Goal: Complete application form

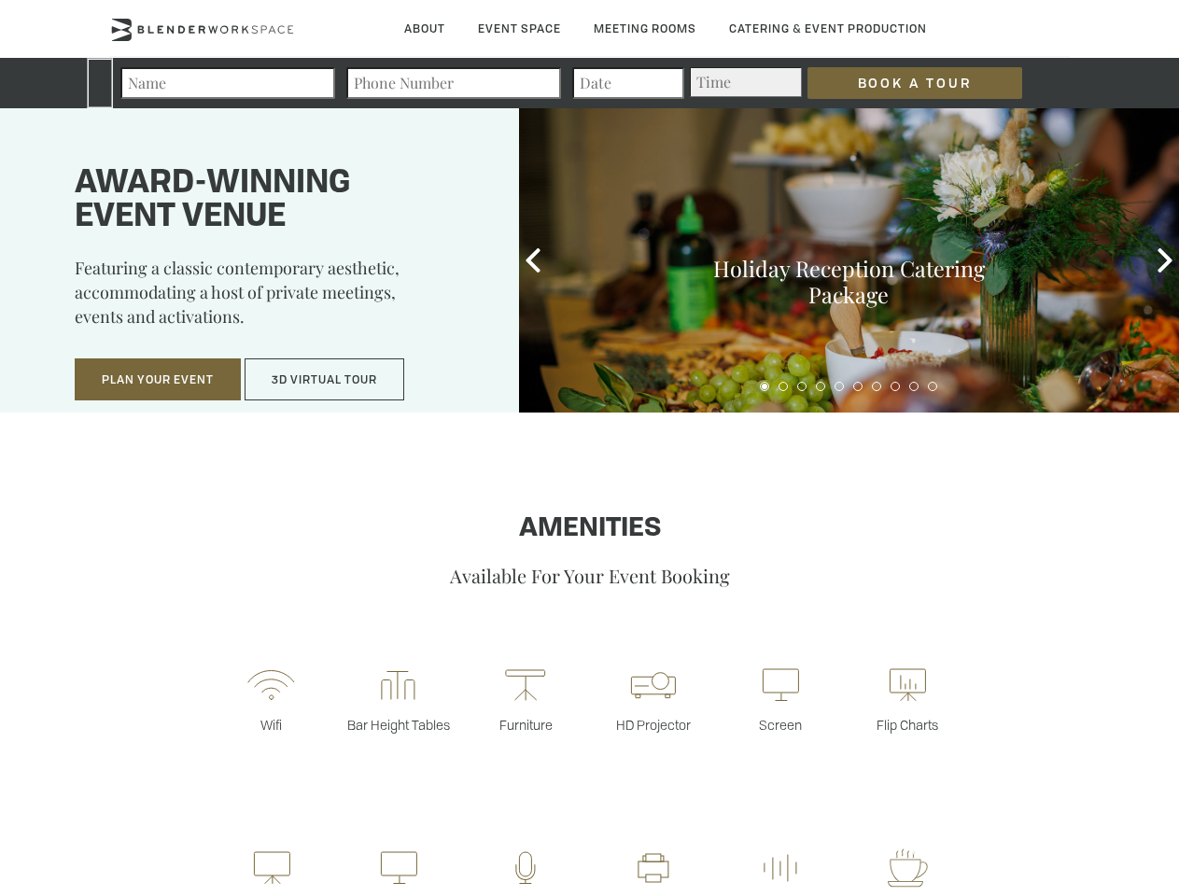
click at [900, 83] on input "Book a Tour" at bounding box center [915, 83] width 215 height 32
click at [158, 380] on button "Plan Your Event" at bounding box center [158, 380] width 166 height 43
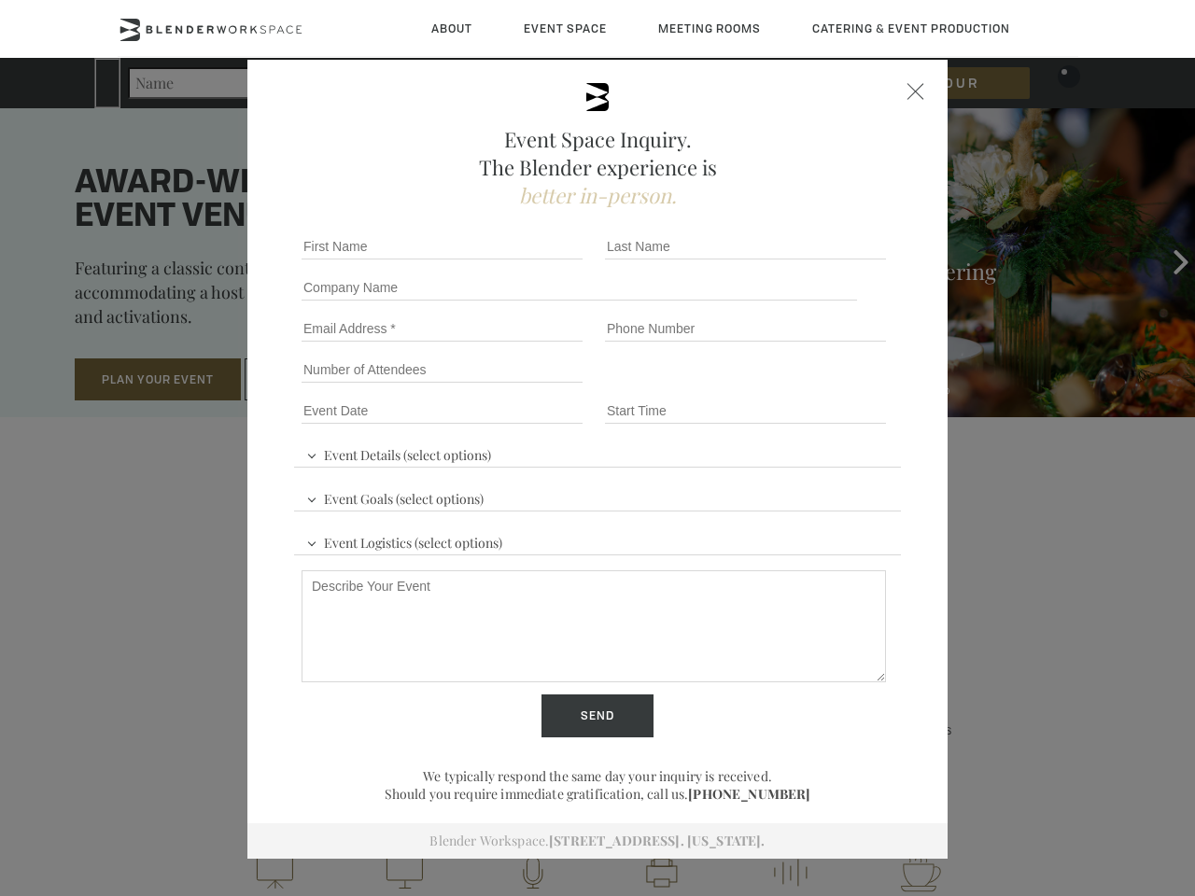
click at [325, 380] on input "Number of Attendees" at bounding box center [442, 370] width 281 height 26
click at [533, 261] on div "First name *" at bounding box center [445, 246] width 303 height 41
click at [1165, 261] on div "Event Space Inquiry. The Blender experience is better in-person. Event Details …" at bounding box center [597, 448] width 1195 height 896
click at [765, 387] on fieldset "Number of Attendees Budget Range" at bounding box center [597, 369] width 607 height 41
click at [783, 387] on fieldset "Number of Attendees Budget Range" at bounding box center [597, 369] width 607 height 41
